Goal: Task Accomplishment & Management: Use online tool/utility

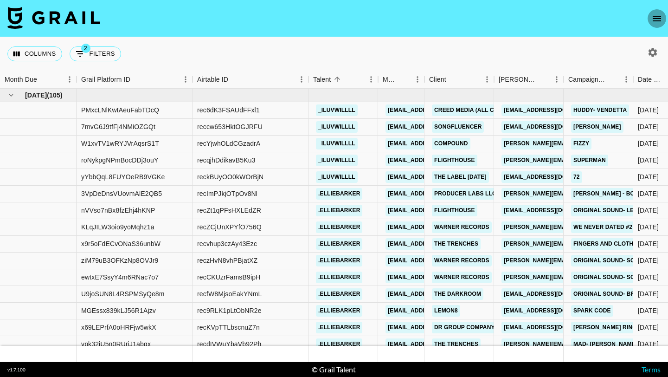
click at [659, 19] on icon "open drawer" at bounding box center [656, 18] width 11 height 11
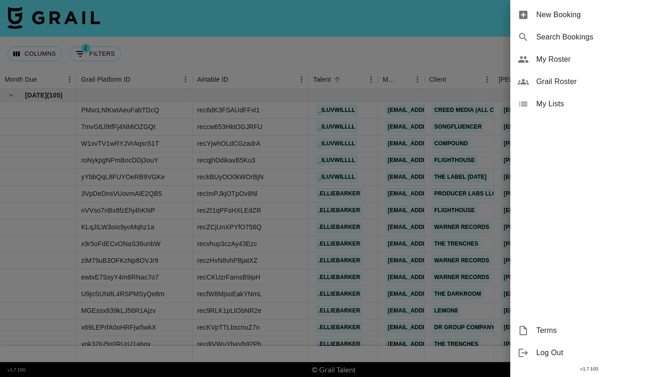
click at [575, 85] on span "Grail Roster" at bounding box center [598, 81] width 124 height 11
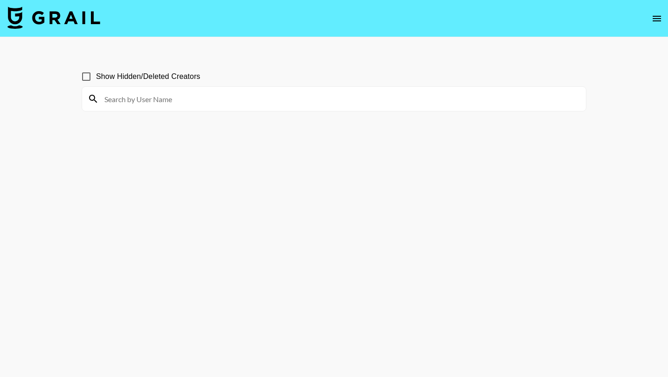
click at [213, 97] on input at bounding box center [340, 98] width 482 height 15
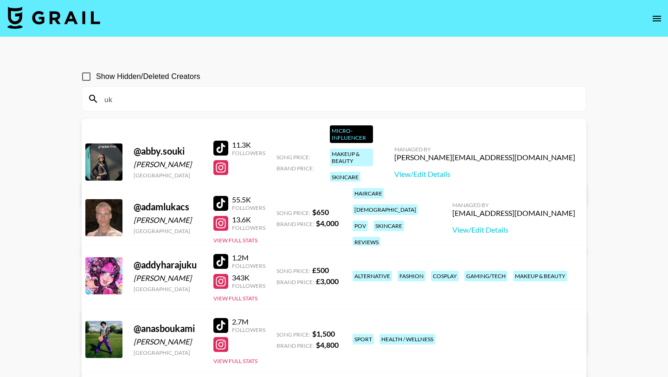
drag, startPoint x: 149, startPoint y: 94, endPoint x: 67, endPoint y: 93, distance: 82.1
drag, startPoint x: 122, startPoint y: 99, endPoint x: 100, endPoint y: 99, distance: 22.3
click at [111, 99] on input "uk" at bounding box center [340, 98] width 482 height 15
type input "u"
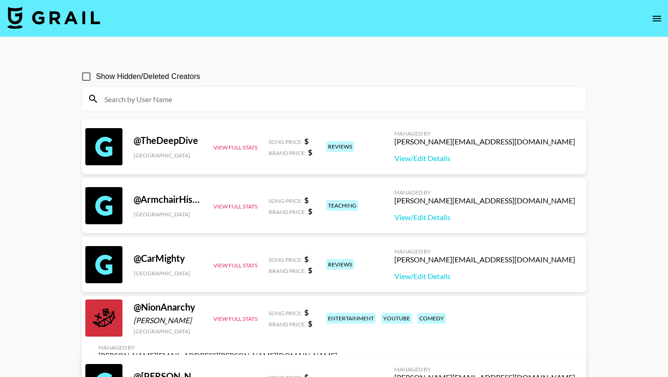
scroll to position [12, 0]
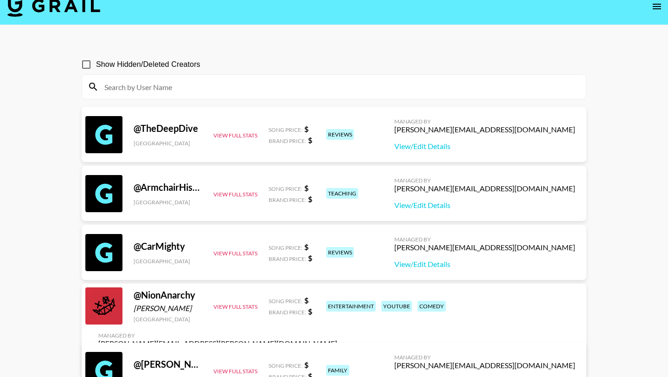
click at [659, 7] on icon "open drawer" at bounding box center [656, 6] width 11 height 11
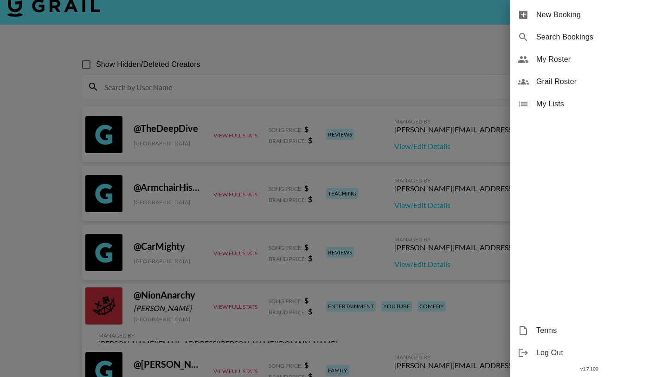
click at [584, 16] on span "New Booking" at bounding box center [598, 14] width 124 height 11
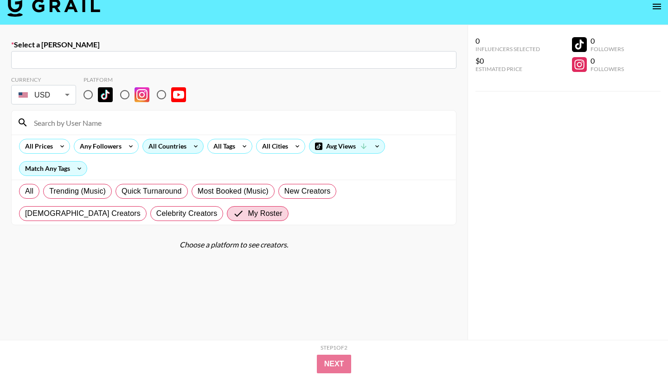
click at [180, 142] on div "All Countries" at bounding box center [165, 146] width 45 height 14
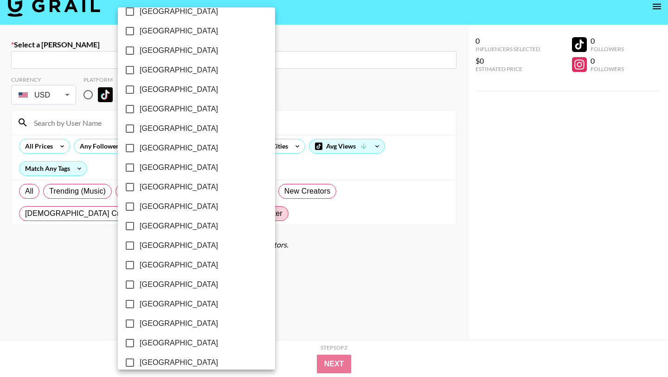
scroll to position [705, 0]
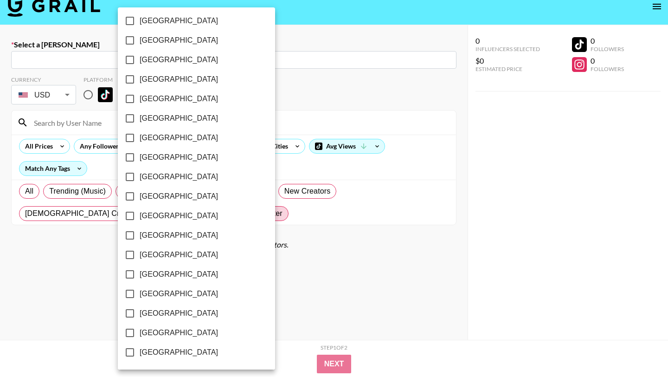
click at [184, 311] on span "[GEOGRAPHIC_DATA]" at bounding box center [179, 313] width 78 height 11
click at [140, 311] on input "[GEOGRAPHIC_DATA]" at bounding box center [129, 312] width 19 height 19
checkbox input "true"
click at [266, 311] on div at bounding box center [334, 188] width 668 height 377
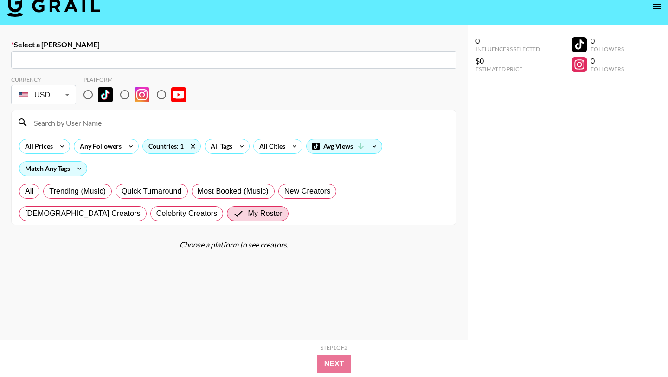
click at [132, 129] on input at bounding box center [239, 122] width 422 height 15
click at [212, 219] on div "All Trending (Music) Quick Turnaround Most Booked (Music) New Creators [DEMOGRA…" at bounding box center [233, 202] width 433 height 45
click at [248, 218] on span "My Roster" at bounding box center [265, 213] width 34 height 11
click at [233, 218] on input "My Roster" at bounding box center [240, 213] width 15 height 11
click at [34, 194] on label "All" at bounding box center [29, 191] width 20 height 15
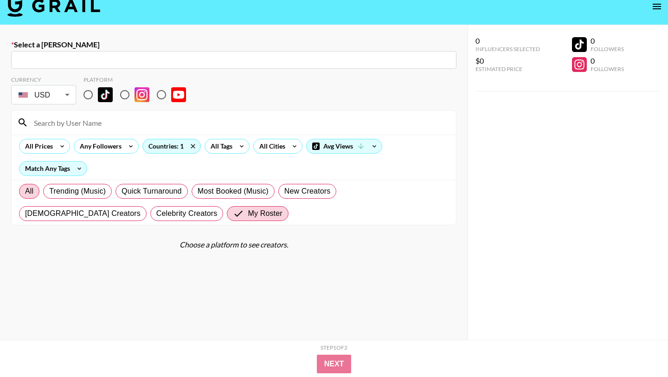
click at [25, 191] on input "All" at bounding box center [25, 191] width 0 height 0
radio input "true"
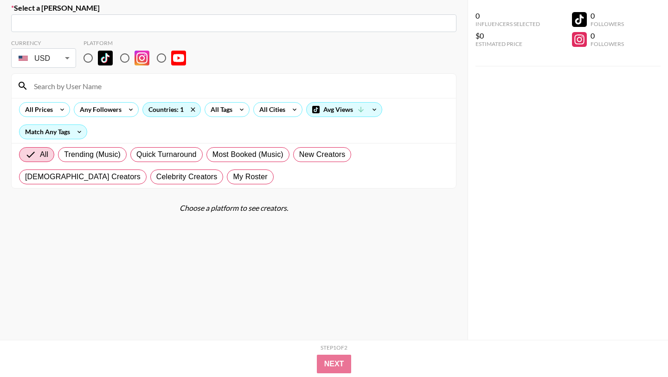
scroll to position [66, 0]
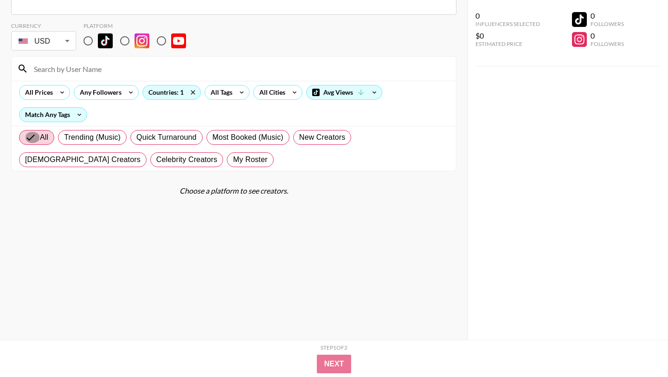
click at [123, 67] on input at bounding box center [239, 68] width 422 height 15
click at [87, 36] on input "radio" at bounding box center [87, 40] width 19 height 19
radio input "true"
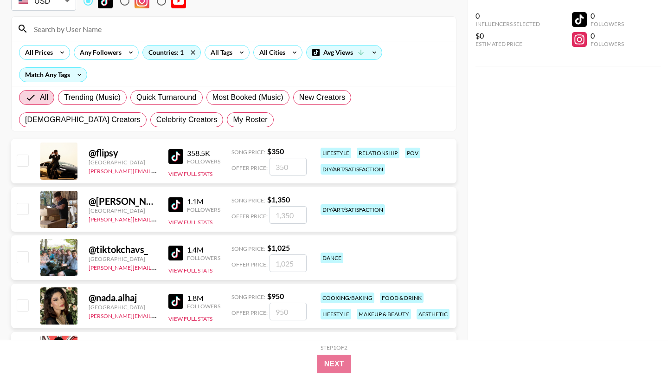
scroll to position [83, 0]
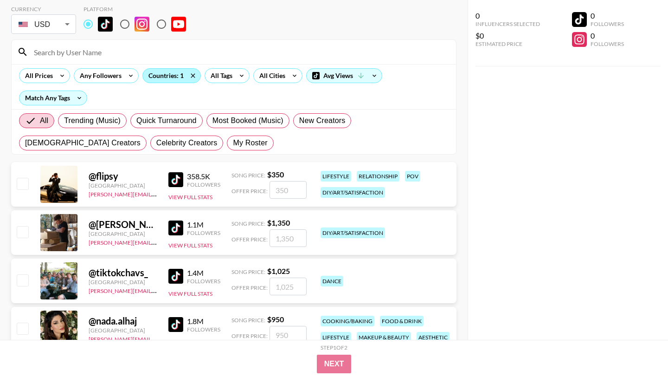
click at [159, 82] on div "Countries: 1" at bounding box center [172, 76] width 58 height 14
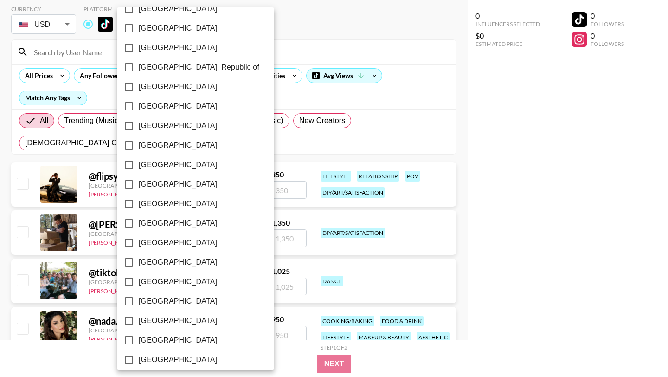
scroll to position [705, 0]
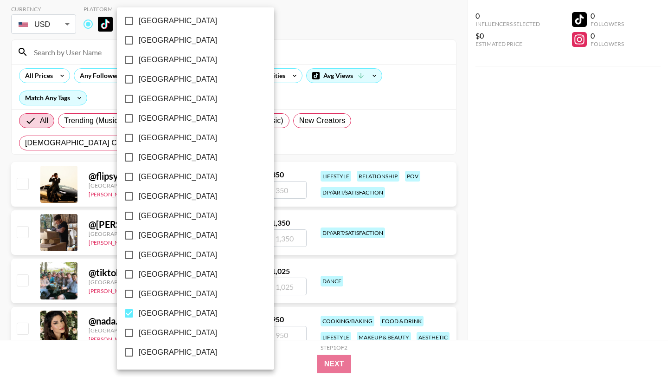
click at [322, 96] on div at bounding box center [334, 188] width 668 height 377
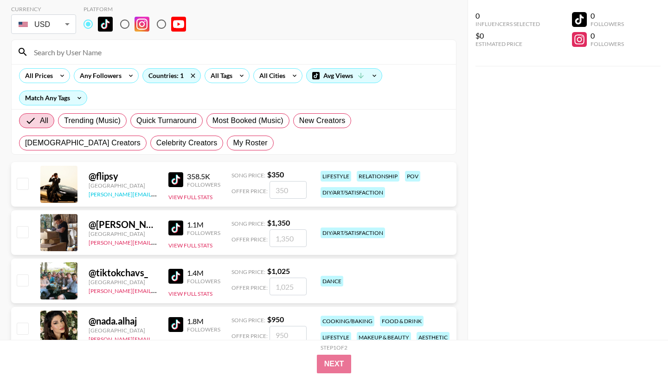
click at [101, 193] on link "[PERSON_NAME][EMAIL_ADDRESS][DOMAIN_NAME]" at bounding box center [157, 193] width 137 height 9
drag, startPoint x: 96, startPoint y: 174, endPoint x: 122, endPoint y: 174, distance: 25.5
click at [122, 174] on div "@ flipsy" at bounding box center [123, 176] width 69 height 12
copy div "flipsy"
drag, startPoint x: 96, startPoint y: 224, endPoint x: 154, endPoint y: 225, distance: 57.6
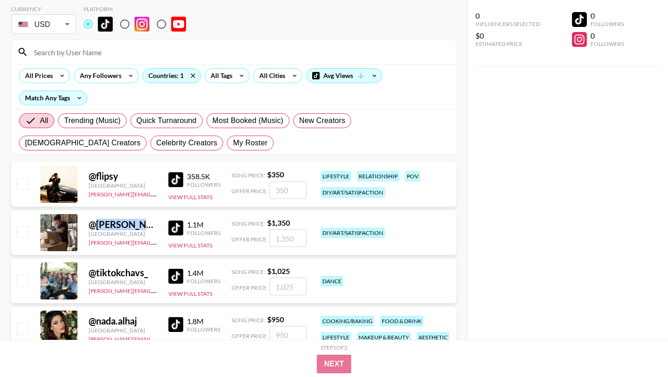
click at [154, 225] on div "@ charlie.gee__" at bounding box center [123, 225] width 69 height 12
copy div "[PERSON_NAME].gee__"
drag, startPoint x: 95, startPoint y: 271, endPoint x: 161, endPoint y: 269, distance: 65.4
click at [161, 269] on div "@ tiktokchavs_ [GEOGRAPHIC_DATA] [PERSON_NAME][EMAIL_ADDRESS][DOMAIN_NAME] 1.4M…" at bounding box center [233, 280] width 445 height 45
copy div "tiktokchavs_"
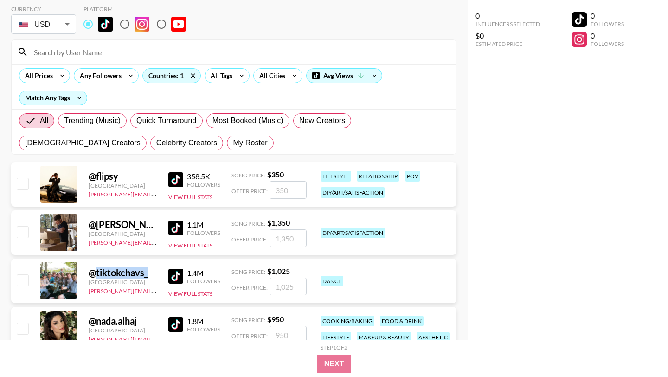
copy div "tiktokchavs_"
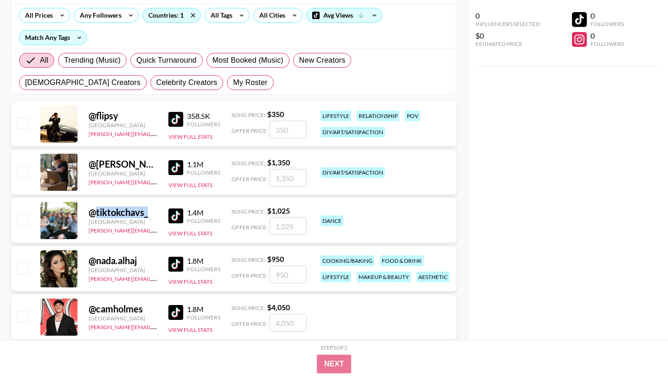
scroll to position [143, 0]
drag, startPoint x: 96, startPoint y: 262, endPoint x: 141, endPoint y: 259, distance: 44.6
click at [141, 259] on div "@ nada.alhaj" at bounding box center [123, 260] width 69 height 12
copy div "nada.alhaj"
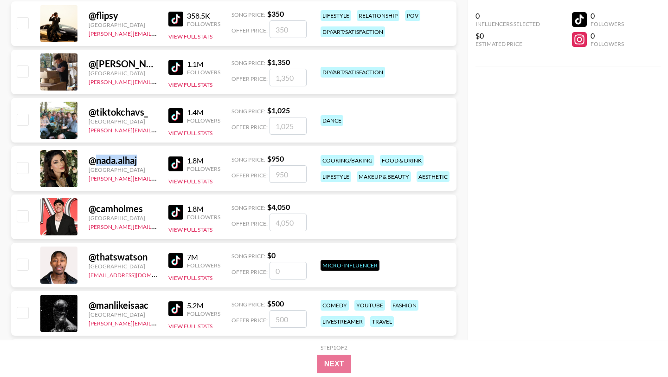
scroll to position [247, 0]
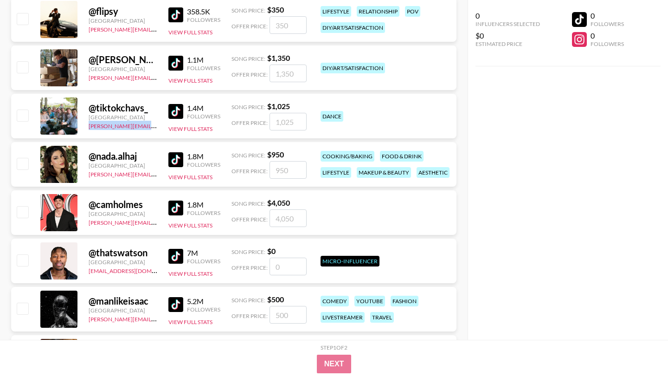
drag, startPoint x: 88, startPoint y: 129, endPoint x: 148, endPoint y: 129, distance: 59.9
click at [148, 129] on div "@ tiktokchavs_ [GEOGRAPHIC_DATA] [PERSON_NAME][EMAIL_ADDRESS][DOMAIN_NAME] 1.4M…" at bounding box center [233, 116] width 445 height 45
copy link "[PERSON_NAME][EMAIL_ADDRESS][DOMAIN_NAME]"
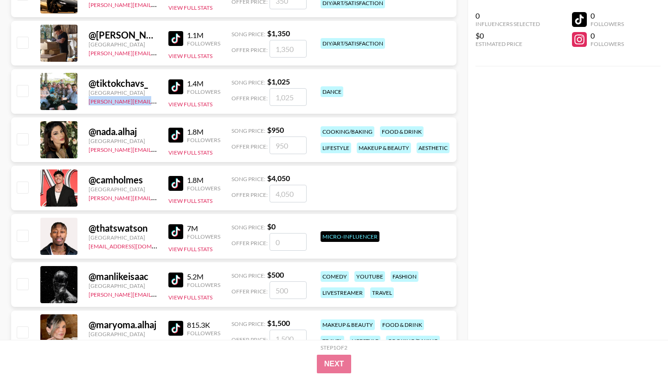
scroll to position [274, 0]
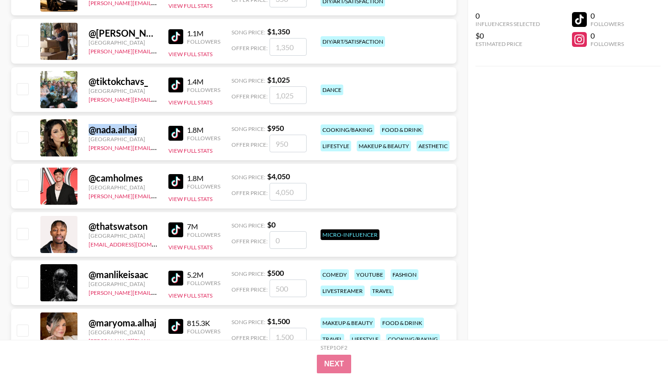
drag, startPoint x: 90, startPoint y: 130, endPoint x: 149, endPoint y: 128, distance: 59.0
click at [149, 128] on div "@ nada.alhaj" at bounding box center [123, 130] width 69 height 12
copy div "@ nada.alhaj"
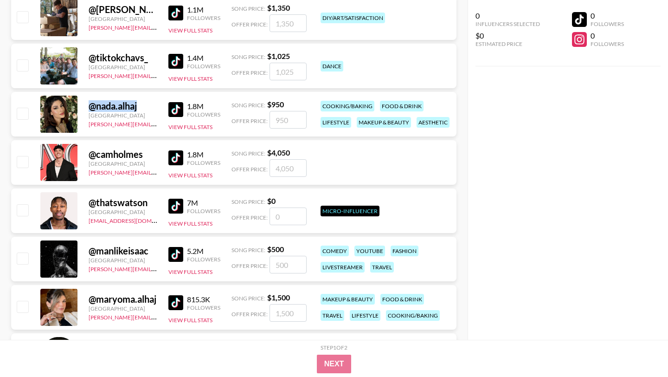
scroll to position [298, 0]
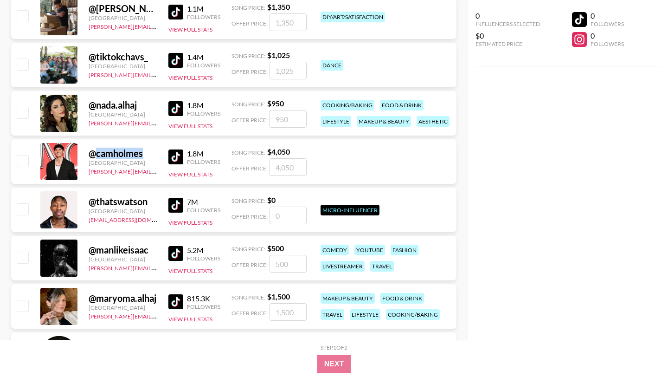
drag, startPoint x: 96, startPoint y: 152, endPoint x: 146, endPoint y: 149, distance: 50.2
click at [146, 149] on div "@ [GEOGRAPHIC_DATA]" at bounding box center [123, 154] width 69 height 12
copy div "camholmes"
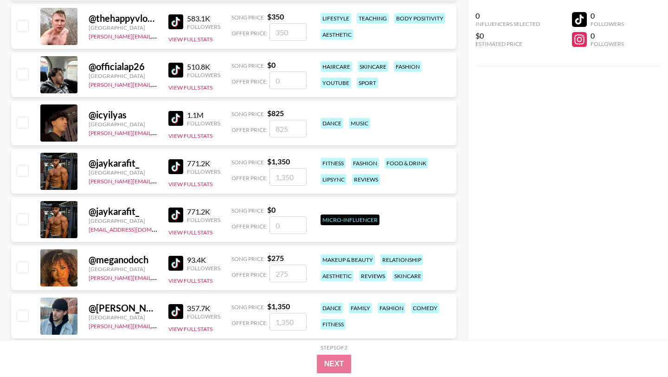
scroll to position [10524, 0]
